Goal: Task Accomplishment & Management: Use online tool/utility

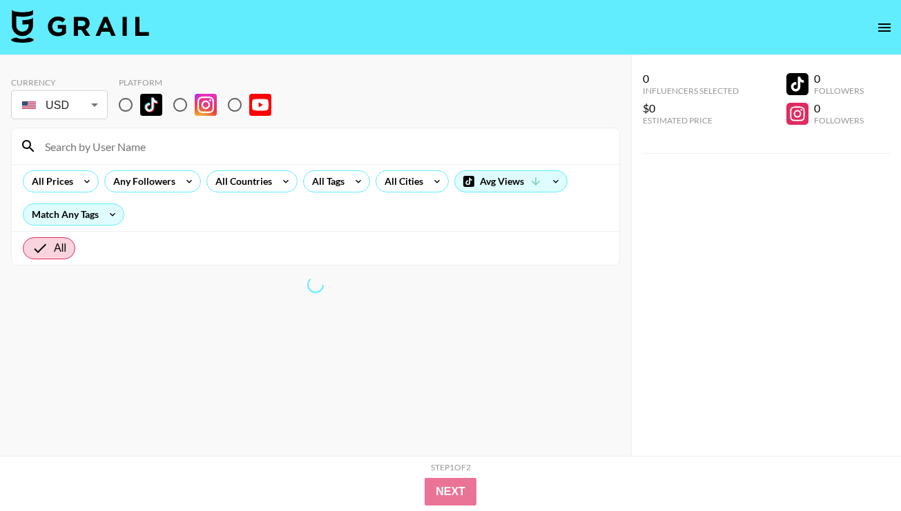
click at [880, 26] on icon "open drawer" at bounding box center [884, 27] width 17 height 17
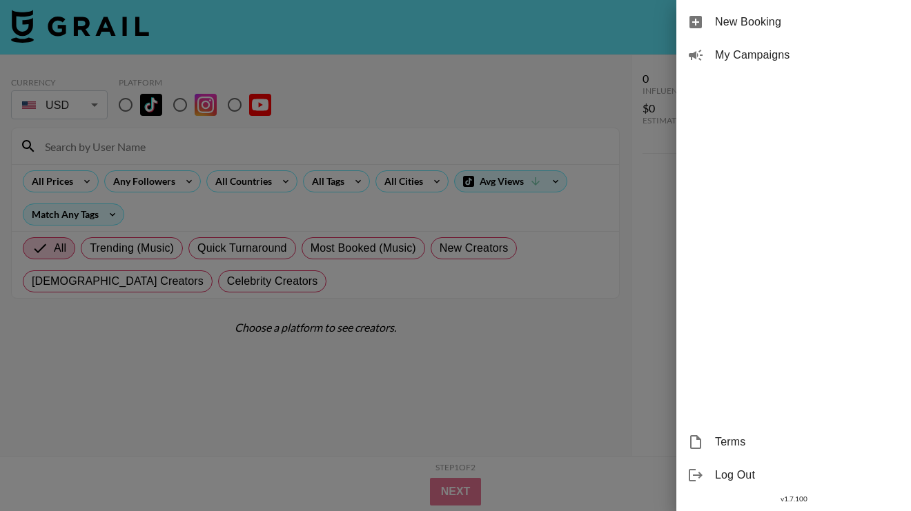
click at [507, 77] on div at bounding box center [455, 255] width 911 height 511
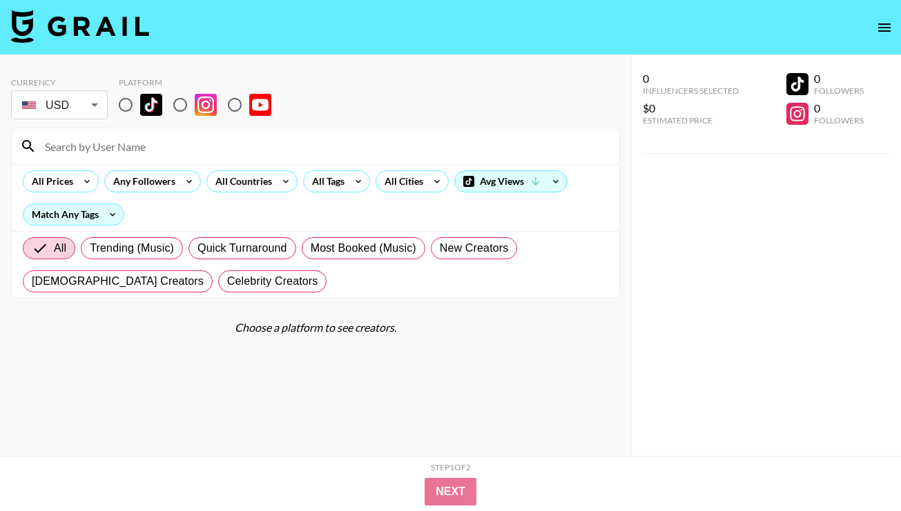
click at [148, 108] on img at bounding box center [151, 105] width 22 height 22
click at [140, 108] on input "radio" at bounding box center [125, 104] width 29 height 29
radio input "true"
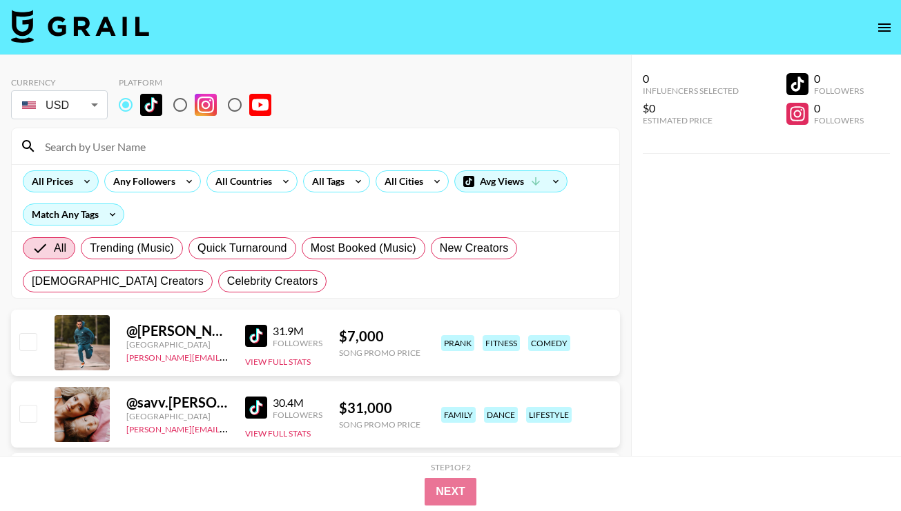
click at [78, 179] on icon at bounding box center [87, 181] width 22 height 21
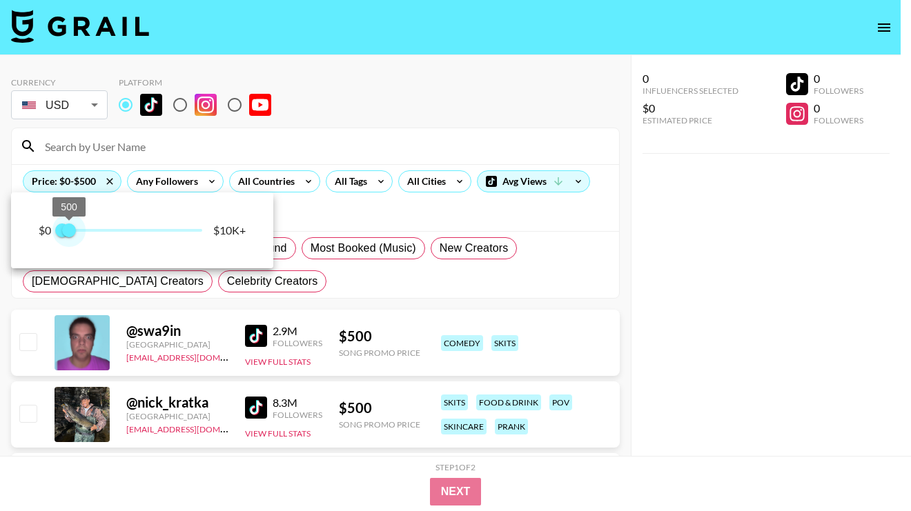
type input "250"
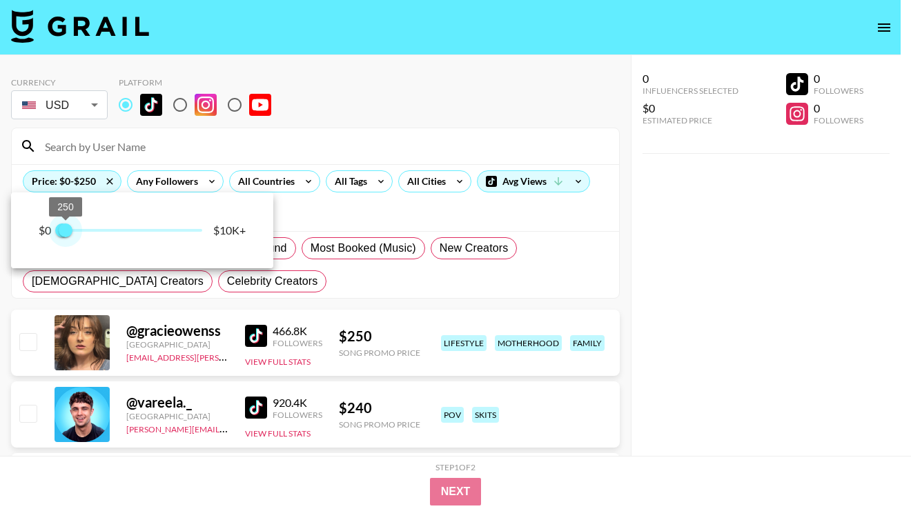
drag, startPoint x: 193, startPoint y: 229, endPoint x: 66, endPoint y: 206, distance: 129.0
click at [66, 224] on span "250" at bounding box center [66, 231] width 14 height 14
click at [343, 214] on div at bounding box center [455, 255] width 911 height 511
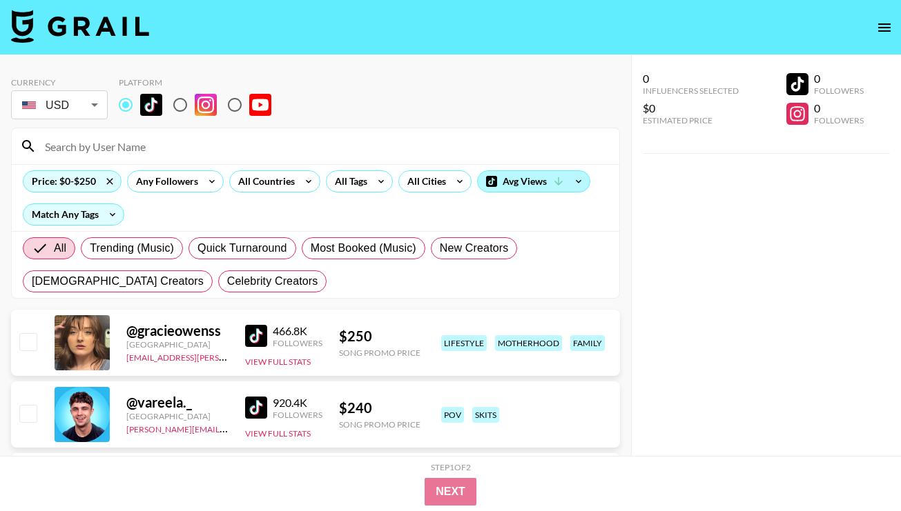
click at [545, 184] on div "Avg Views" at bounding box center [534, 181] width 112 height 21
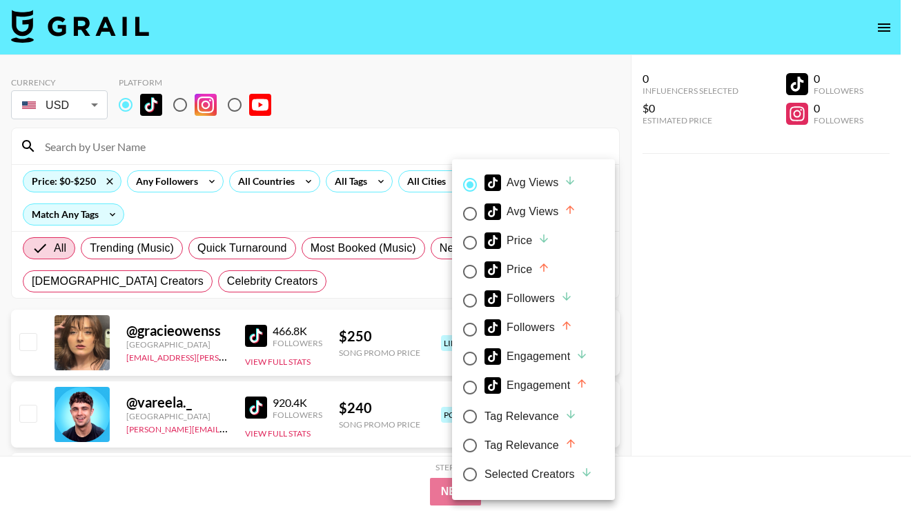
click at [537, 275] on div "Price" at bounding box center [517, 270] width 66 height 17
click at [484, 275] on input "Price" at bounding box center [469, 271] width 29 height 29
radio input "true"
radio input "false"
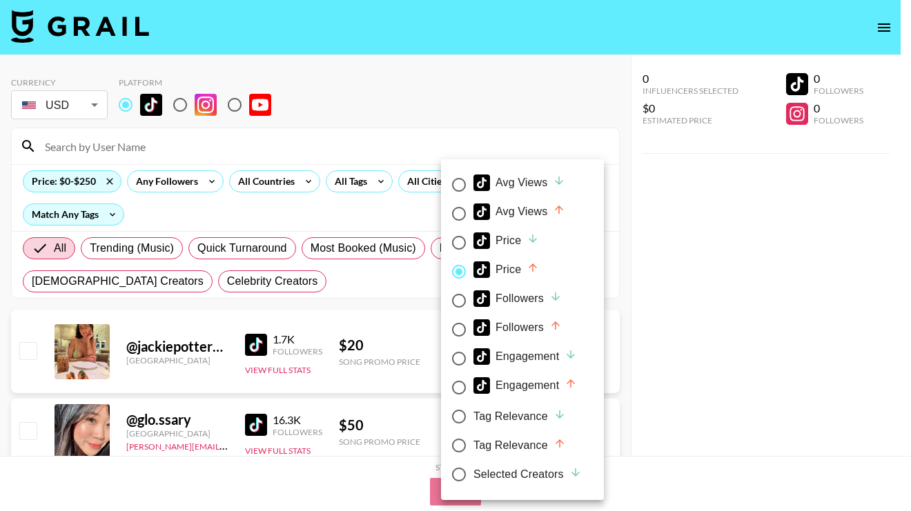
click at [689, 269] on div at bounding box center [455, 255] width 911 height 511
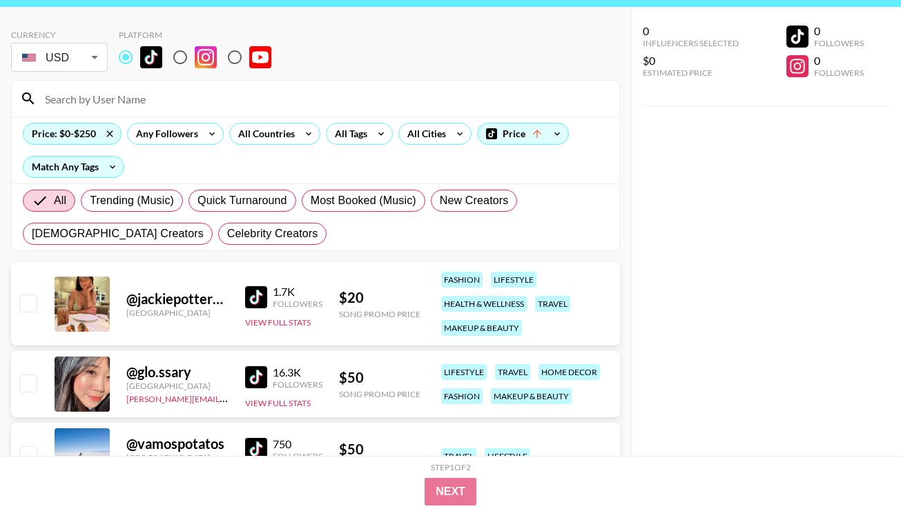
scroll to position [60, 0]
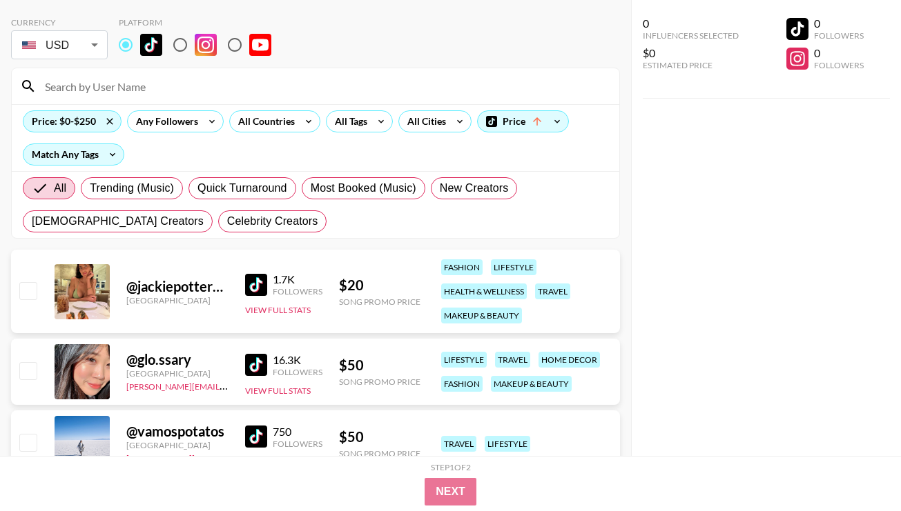
click at [251, 284] on img at bounding box center [256, 285] width 22 height 22
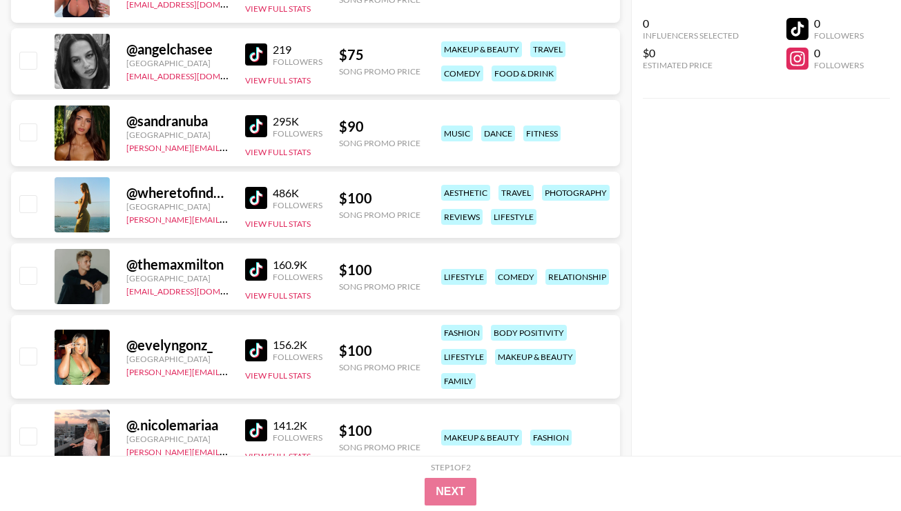
scroll to position [864, 0]
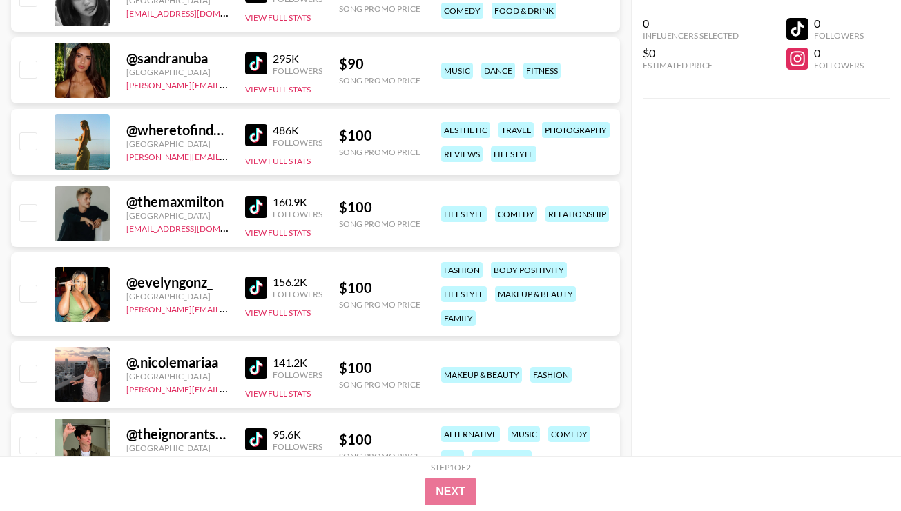
click at [253, 357] on img at bounding box center [256, 368] width 22 height 22
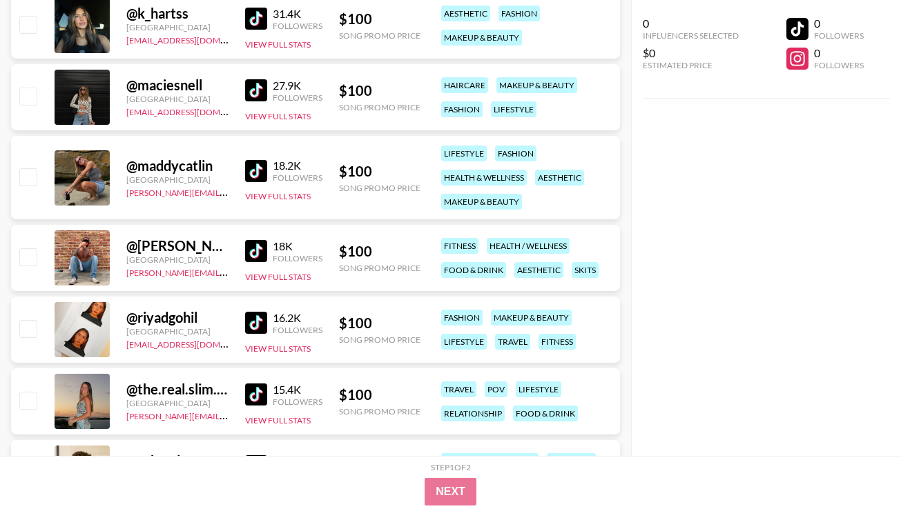
scroll to position [1736, 0]
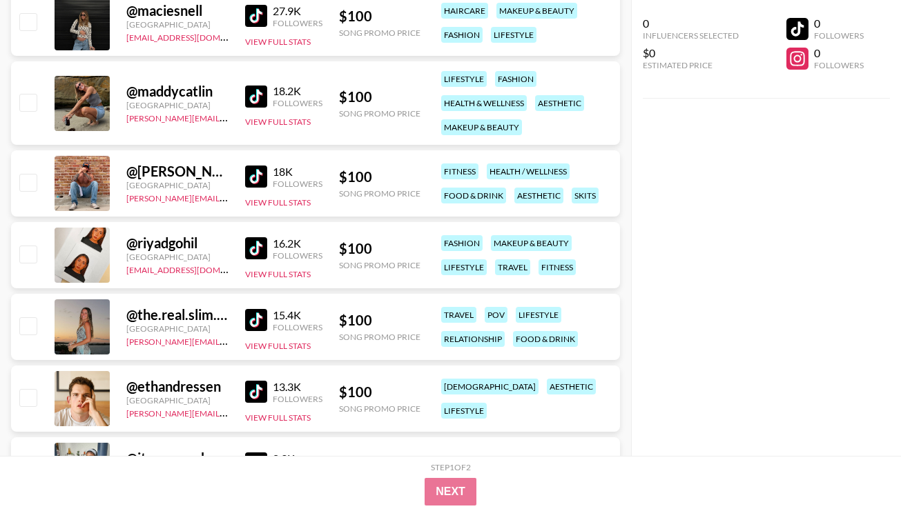
click at [252, 317] on img at bounding box center [256, 320] width 22 height 22
